Goal: Entertainment & Leisure: Consume media (video, audio)

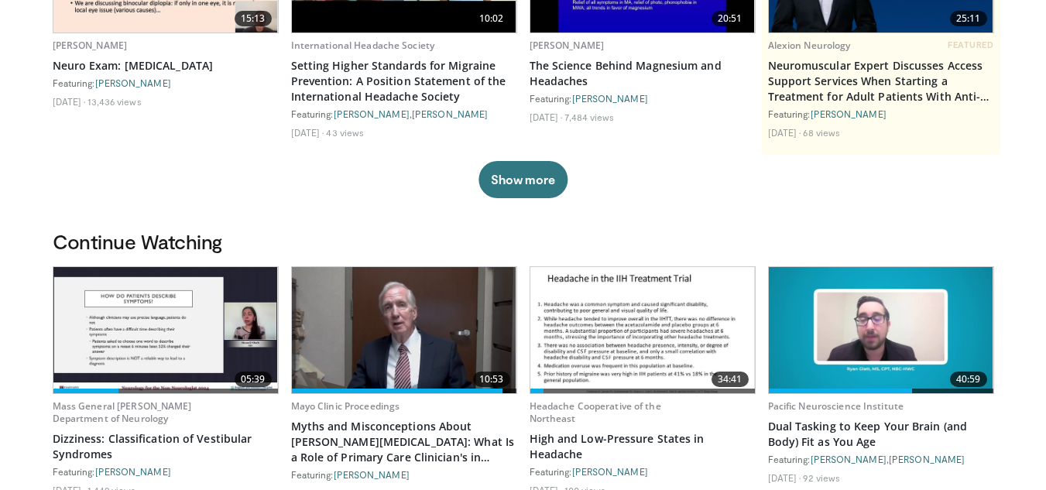
scroll to position [289, 0]
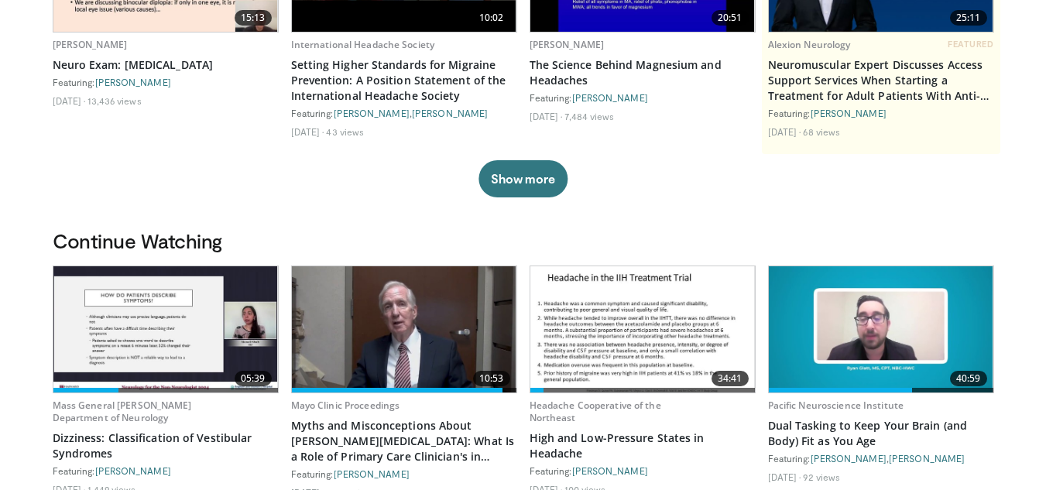
click at [159, 319] on img at bounding box center [165, 329] width 224 height 126
